Goal: Task Accomplishment & Management: Manage account settings

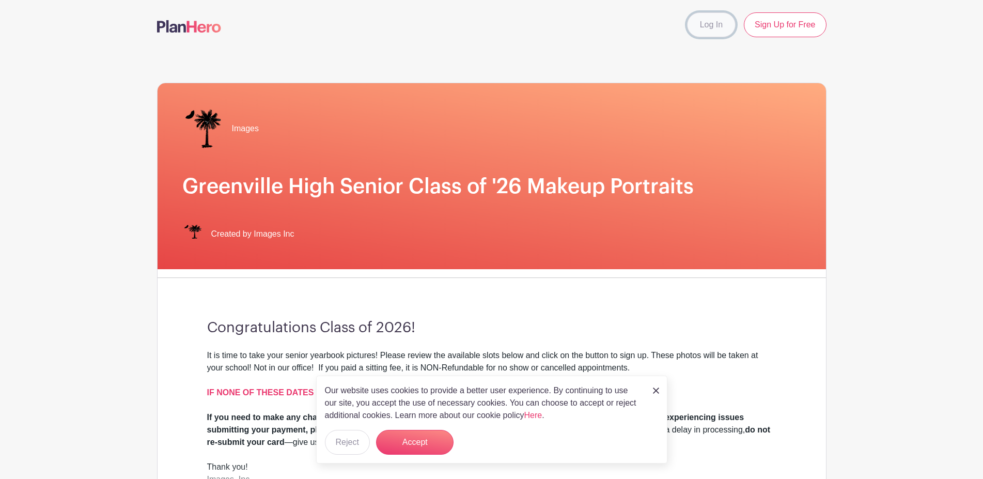
click at [714, 24] on link "Log In" at bounding box center [711, 24] width 49 height 25
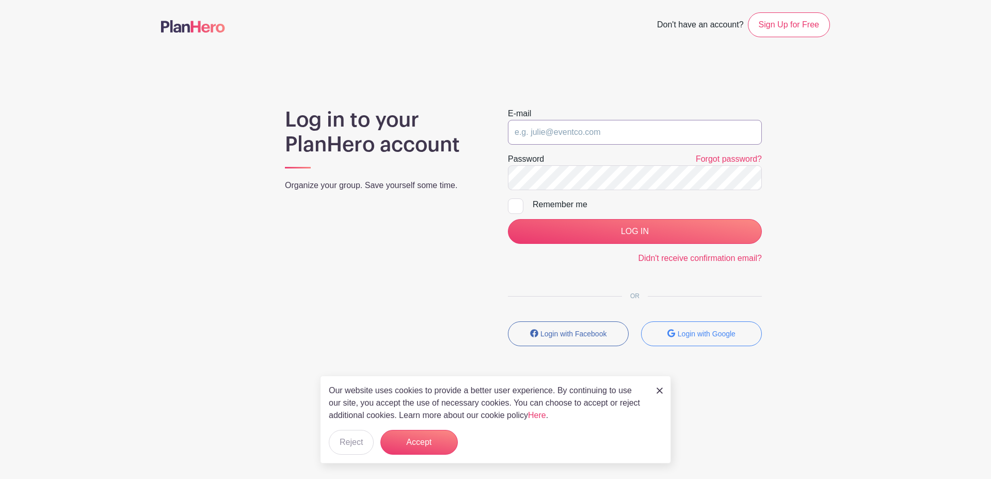
click at [643, 136] on input "email" at bounding box center [635, 132] width 254 height 25
click at [437, 449] on button "Accept" at bounding box center [419, 442] width 77 height 25
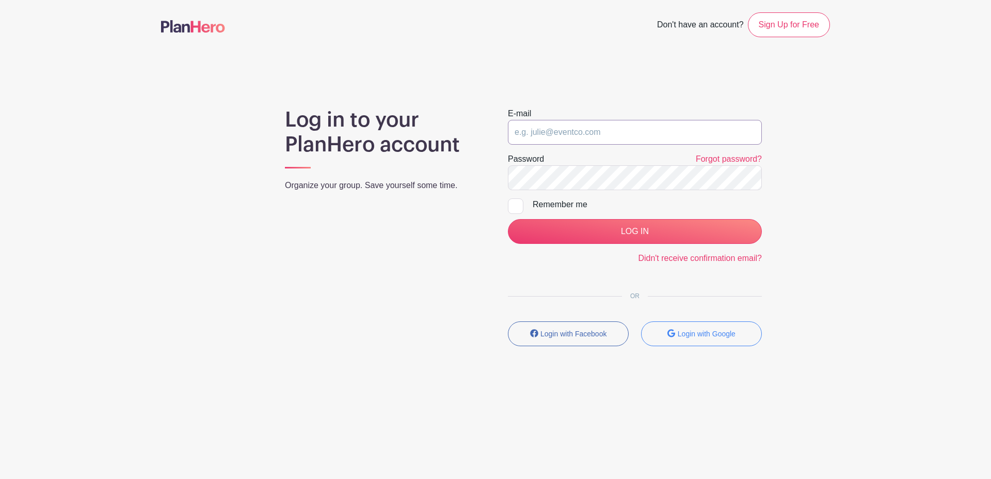
click at [593, 133] on input "email" at bounding box center [635, 132] width 254 height 25
type input "[EMAIL_ADDRESS][DOMAIN_NAME]"
click at [508, 219] on input "LOG IN" at bounding box center [635, 231] width 254 height 25
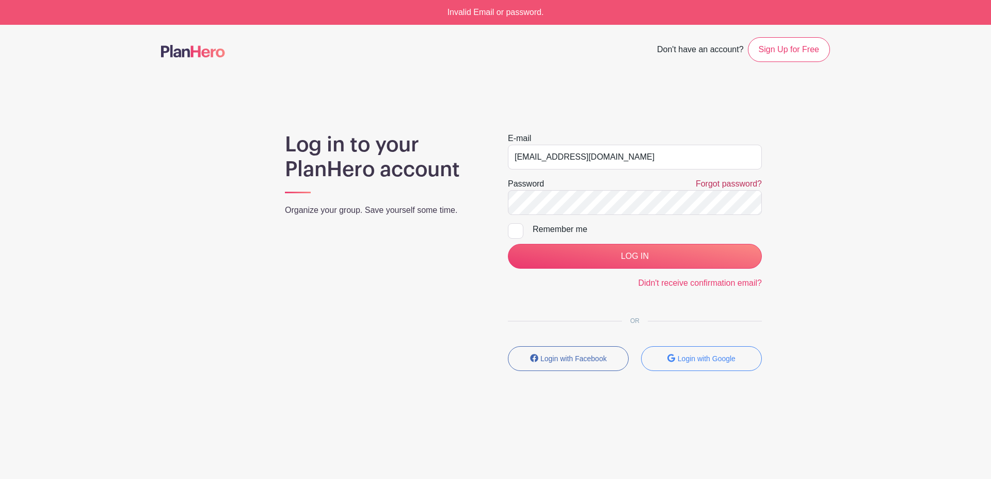
click at [740, 185] on link "Forgot password?" at bounding box center [729, 183] width 66 height 9
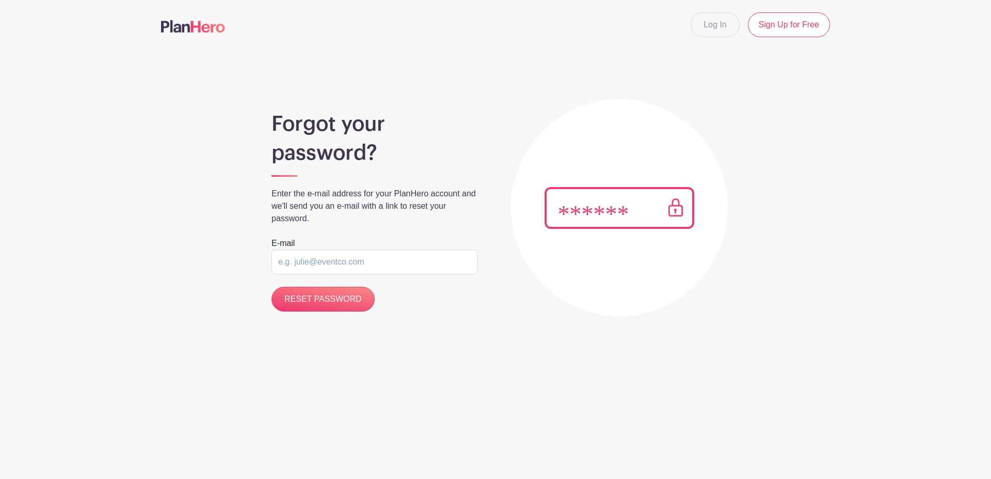
click at [360, 259] on input "email" at bounding box center [375, 261] width 207 height 25
type input "[EMAIL_ADDRESS][DOMAIN_NAME]"
click at [316, 301] on input "RESET PASSWORD" at bounding box center [323, 299] width 103 height 25
